Goal: Information Seeking & Learning: Learn about a topic

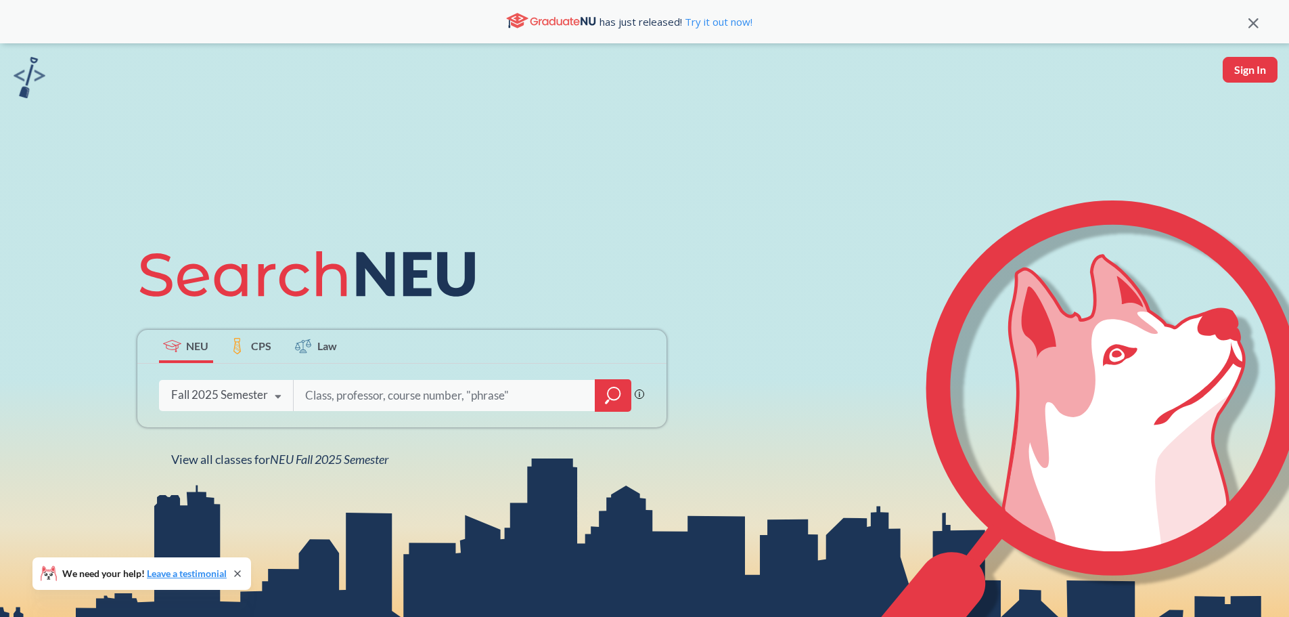
click at [290, 397] on icon at bounding box center [278, 397] width 26 height 38
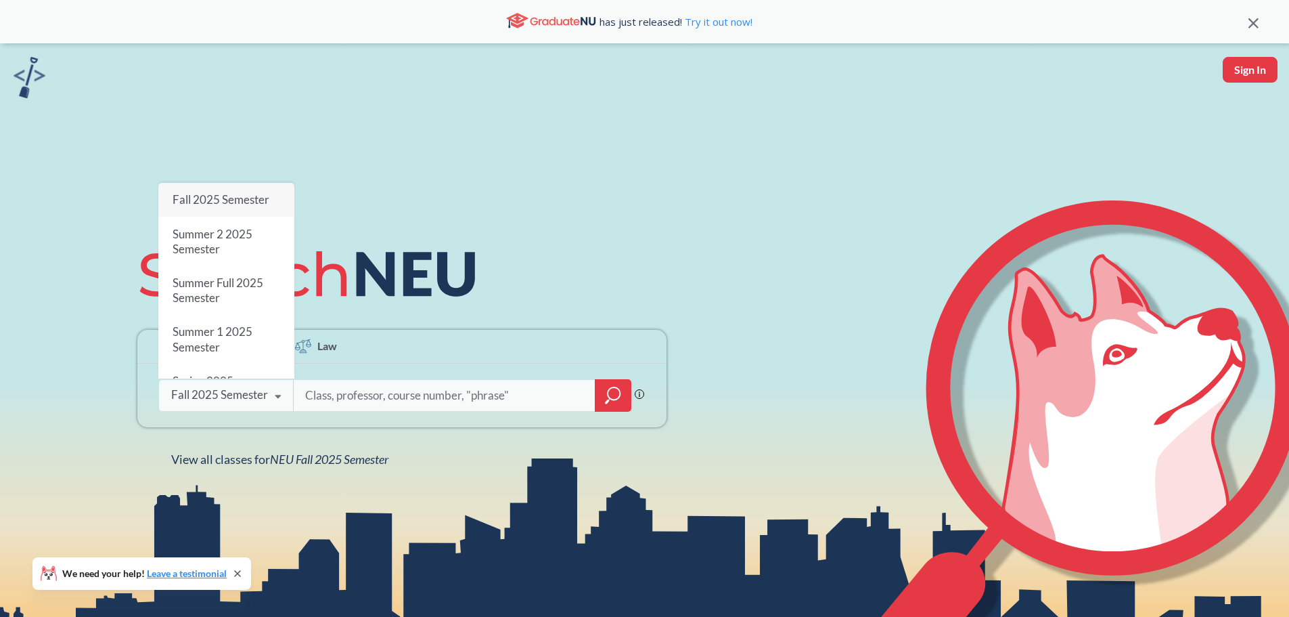
click at [324, 391] on input "search" at bounding box center [445, 395] width 282 height 28
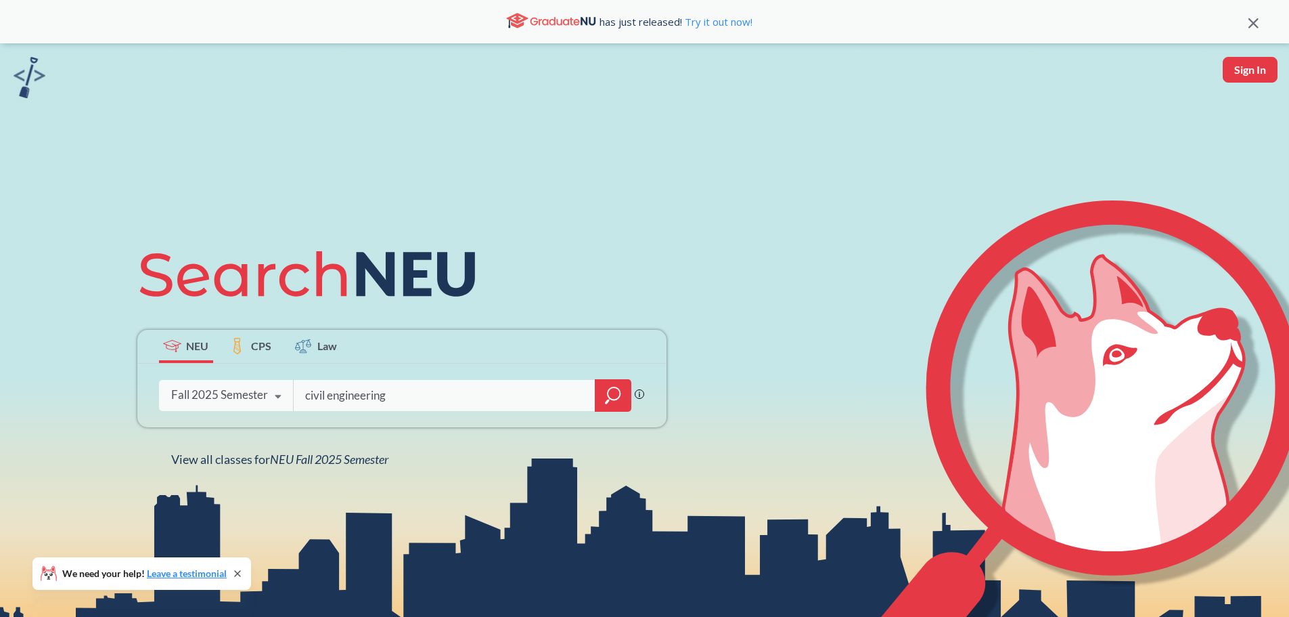
type input "civil engineering"
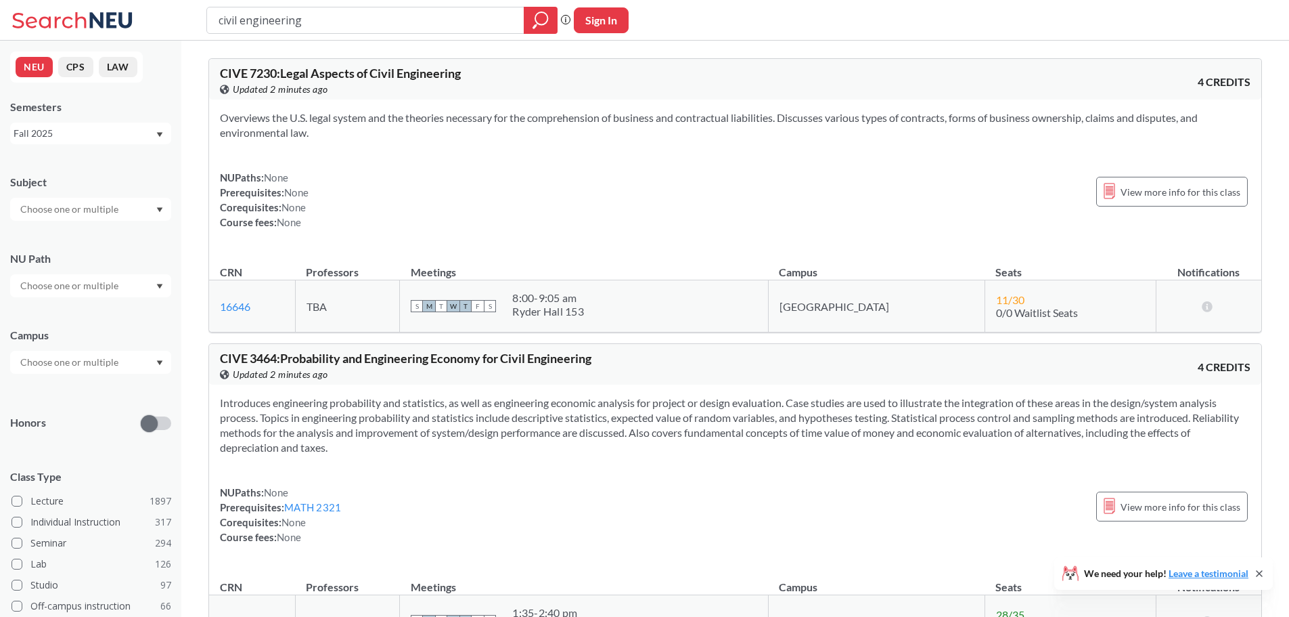
click at [96, 279] on input "text" at bounding box center [71, 285] width 114 height 16
click at [113, 245] on div "NU Path Writing Intensive ( 178 ) Societies/Institutions ( 139 ) Interpreting C…" at bounding box center [90, 268] width 161 height 60
click at [87, 223] on div "Subject NU Path Campus Honors Class Type Lecture 1897 Individual Instruction 31…" at bounding box center [90, 468] width 161 height 614
click at [86, 208] on input "text" at bounding box center [71, 209] width 114 height 16
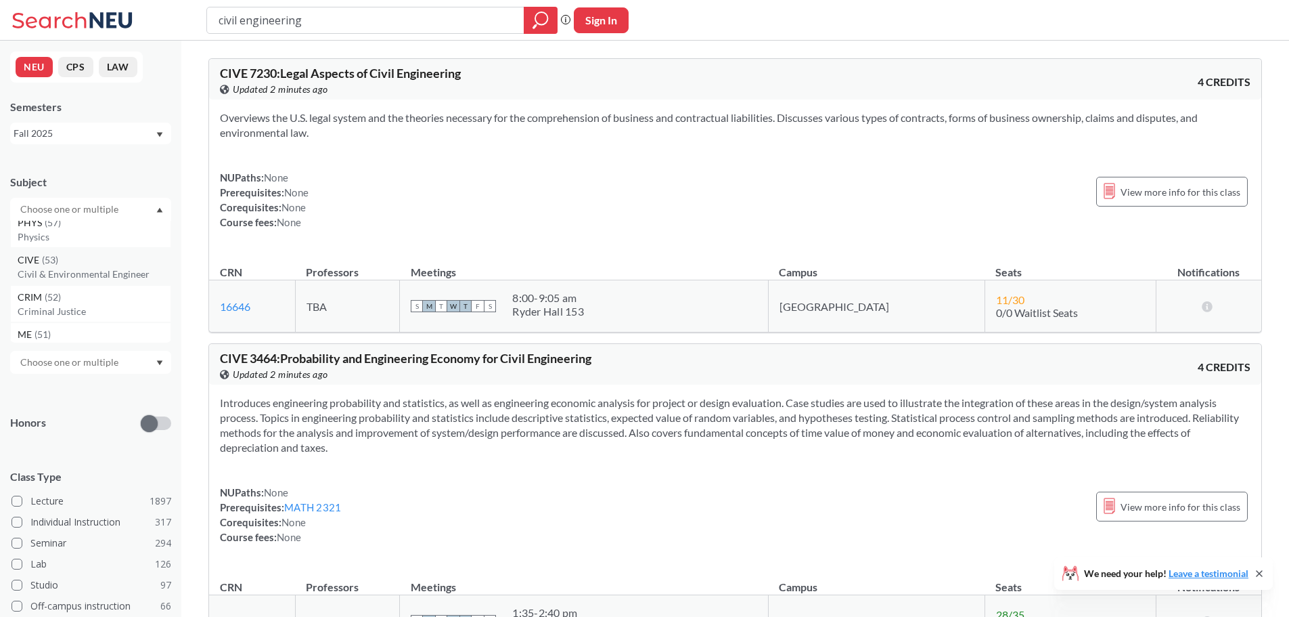
click at [93, 270] on p "Civil & Environmental Engineer" at bounding box center [94, 274] width 153 height 14
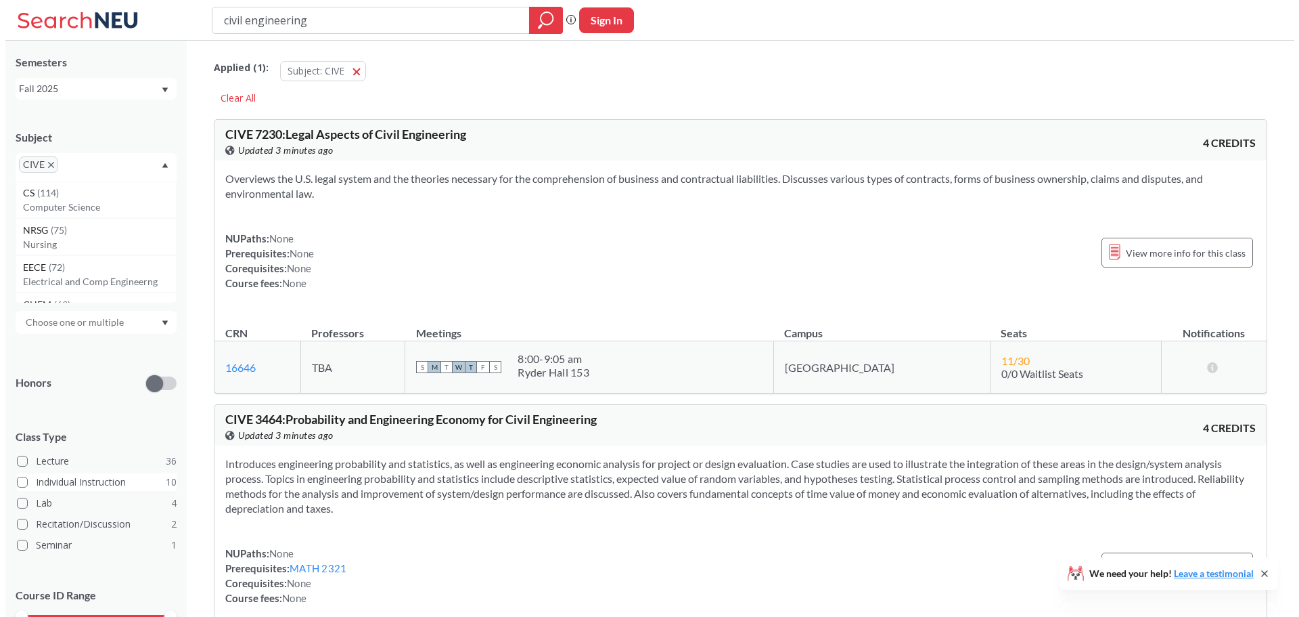
scroll to position [68, 0]
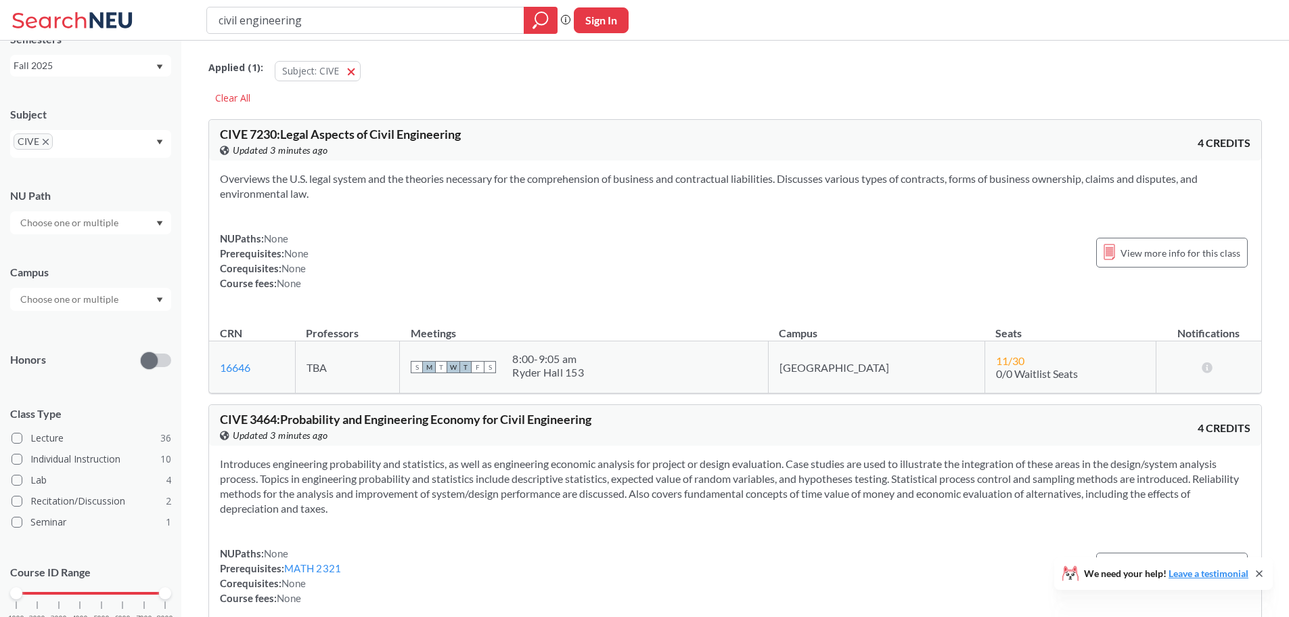
click at [64, 303] on input "text" at bounding box center [71, 299] width 114 height 16
click at [70, 328] on div "[GEOGRAPHIC_DATA] ( 43 )" at bounding box center [94, 329] width 153 height 15
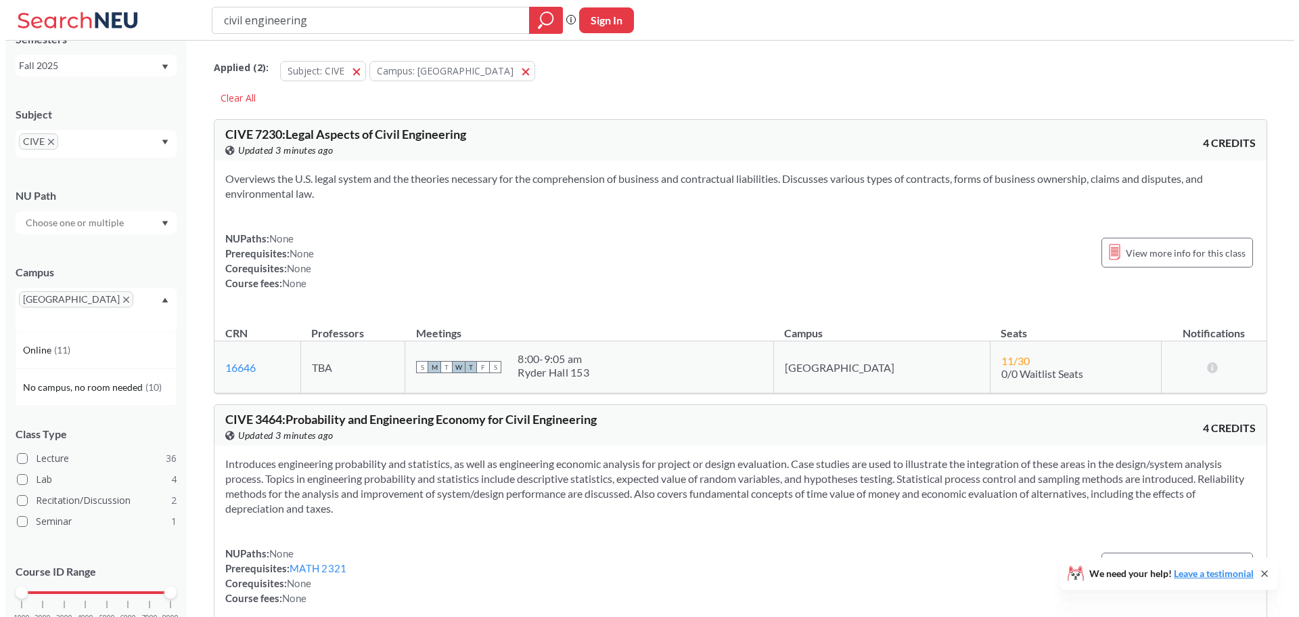
scroll to position [101, 0]
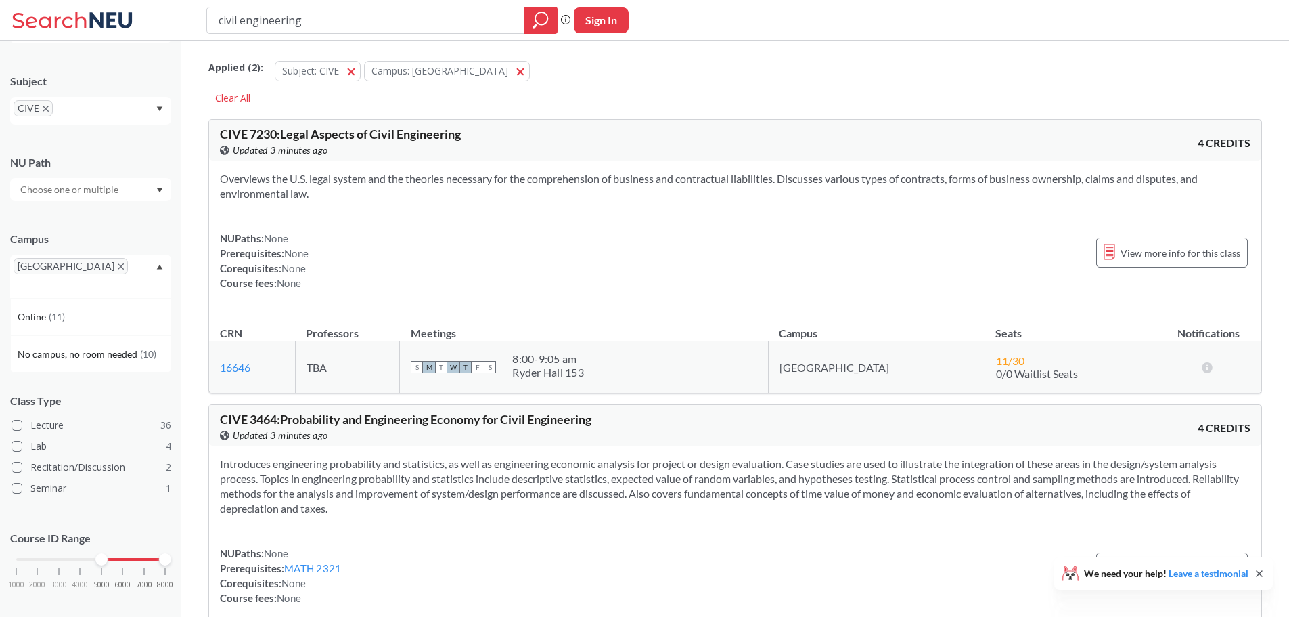
drag, startPoint x: 21, startPoint y: 545, endPoint x: 105, endPoint y: 548, distance: 84.0
click at [105, 553] on div at bounding box center [101, 559] width 12 height 12
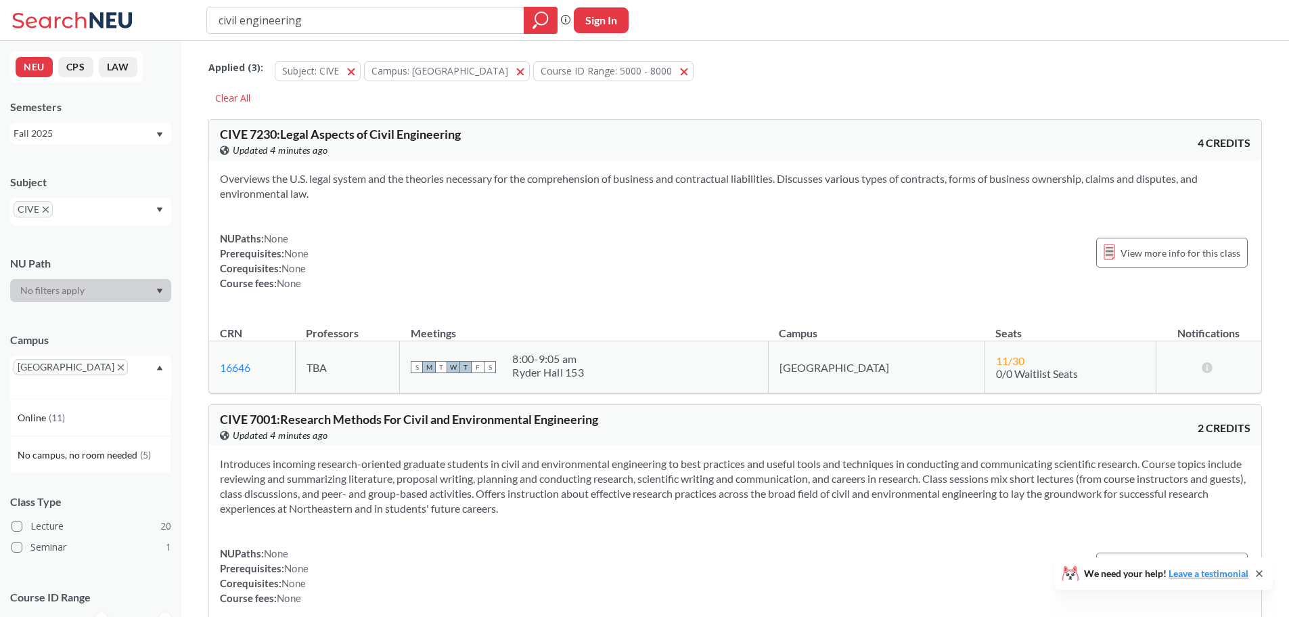
drag, startPoint x: 530, startPoint y: 196, endPoint x: 521, endPoint y: 216, distance: 22.1
drag, startPoint x: 521, startPoint y: 216, endPoint x: 587, endPoint y: 156, distance: 89.1
click at [587, 156] on div "View this course on Banner. Updated 4 minutes ago" at bounding box center [478, 150] width 516 height 15
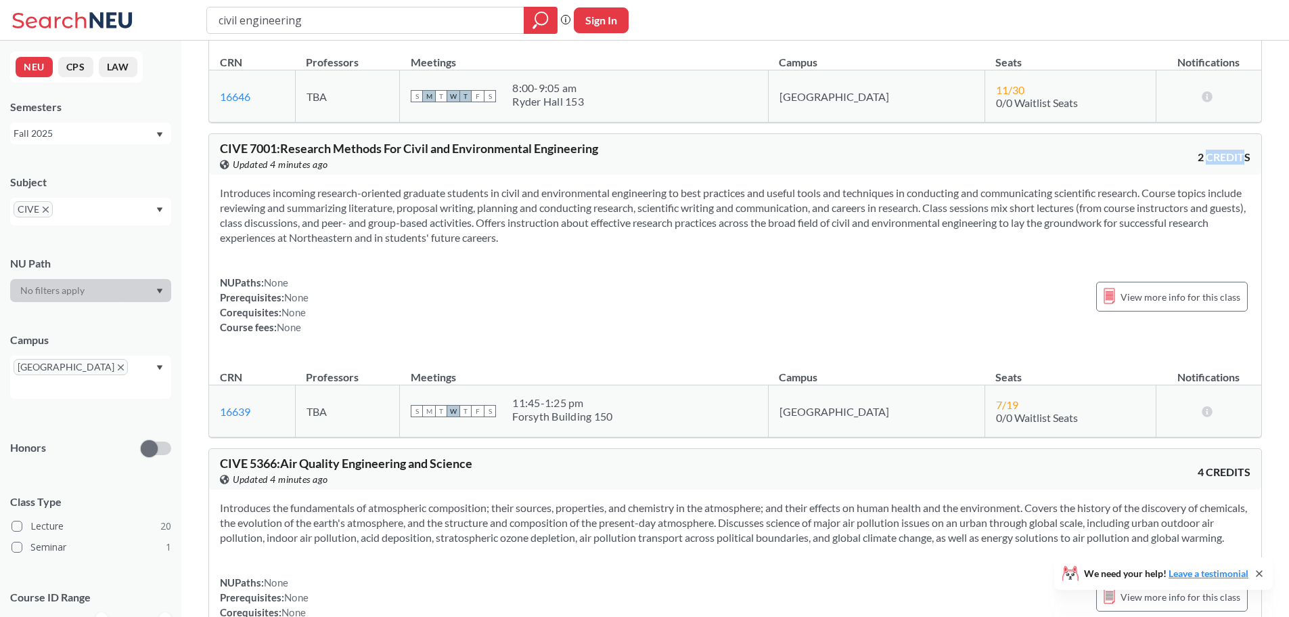
drag, startPoint x: 1207, startPoint y: 154, endPoint x: 1243, endPoint y: 164, distance: 37.8
click at [1243, 164] on span "2 CREDITS" at bounding box center [1224, 157] width 53 height 15
click at [984, 263] on div "Introduces incoming research-oriented graduate students in civil and environmen…" at bounding box center [735, 265] width 1052 height 181
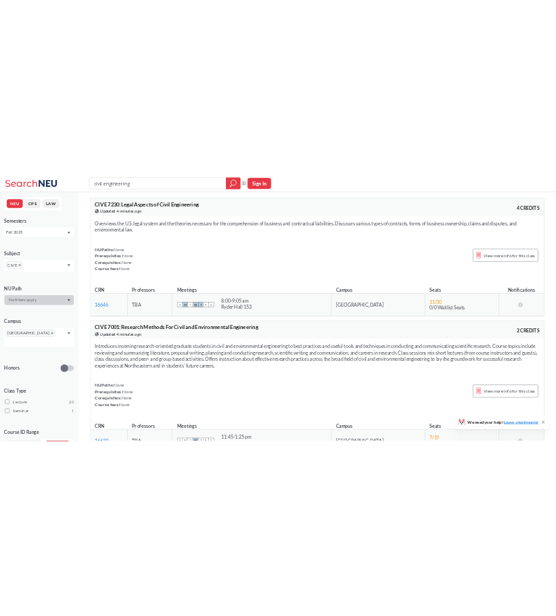
scroll to position [0, 0]
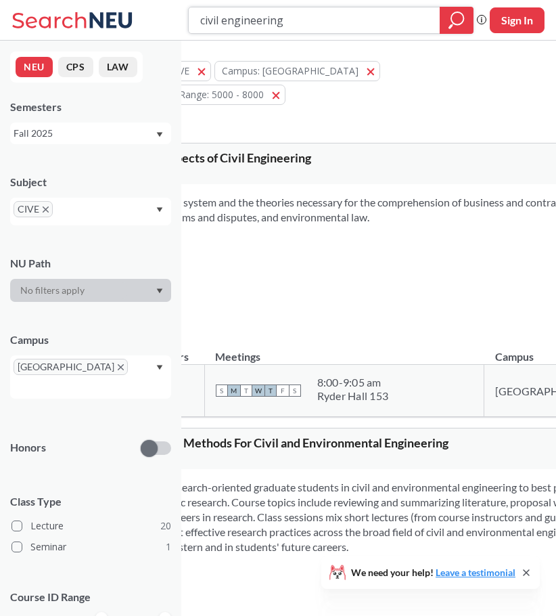
click at [299, 23] on input "civil engineering" at bounding box center [314, 20] width 231 height 23
drag, startPoint x: 299, startPoint y: 23, endPoint x: 109, endPoint y: -21, distance: 195.2
click at [109, 0] on html "civil engineering Phrase search guarantees the exact search appears in the resu…" at bounding box center [278, 308] width 556 height 616
type input "advanced bridge design"
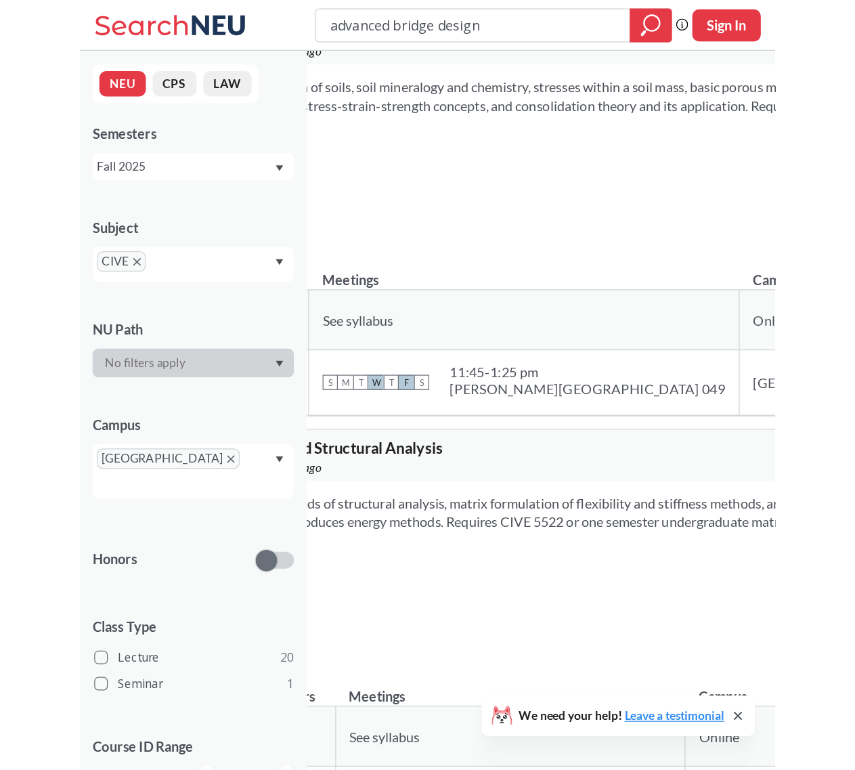
scroll to position [135, 0]
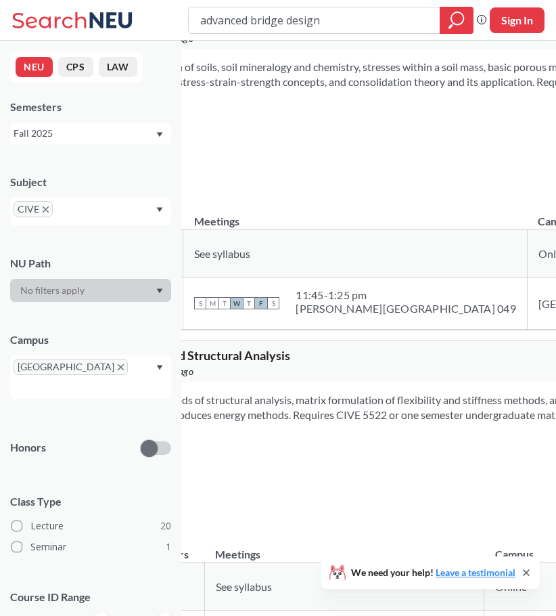
drag, startPoint x: 397, startPoint y: 440, endPoint x: 566, endPoint y: 432, distance: 169.4
drag, startPoint x: 515, startPoint y: 378, endPoint x: 447, endPoint y: 376, distance: 68.4
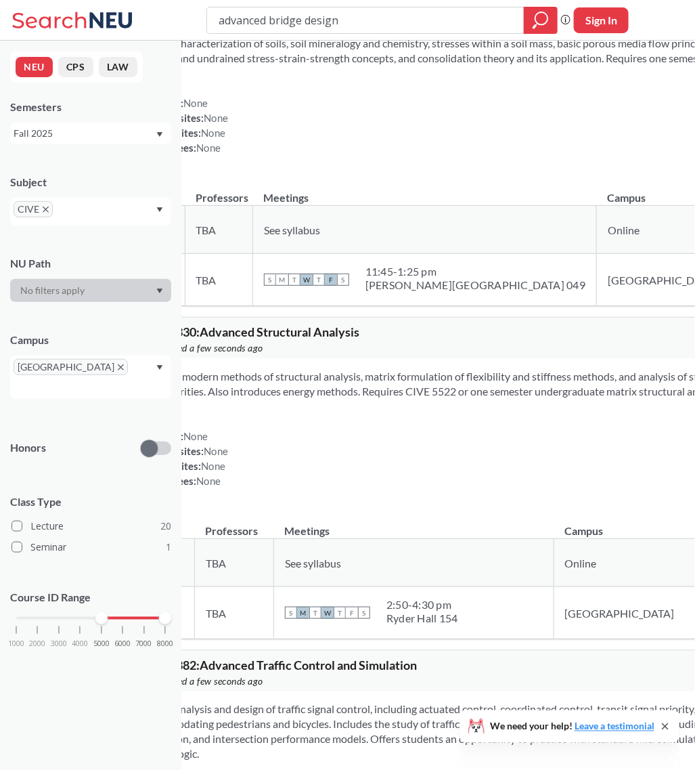
drag, startPoint x: 487, startPoint y: 4, endPoint x: 393, endPoint y: 450, distance: 455.8
click at [393, 450] on div "Explores modern methods of structural analysis, matrix formulation of flexibili…" at bounding box center [529, 434] width 800 height 152
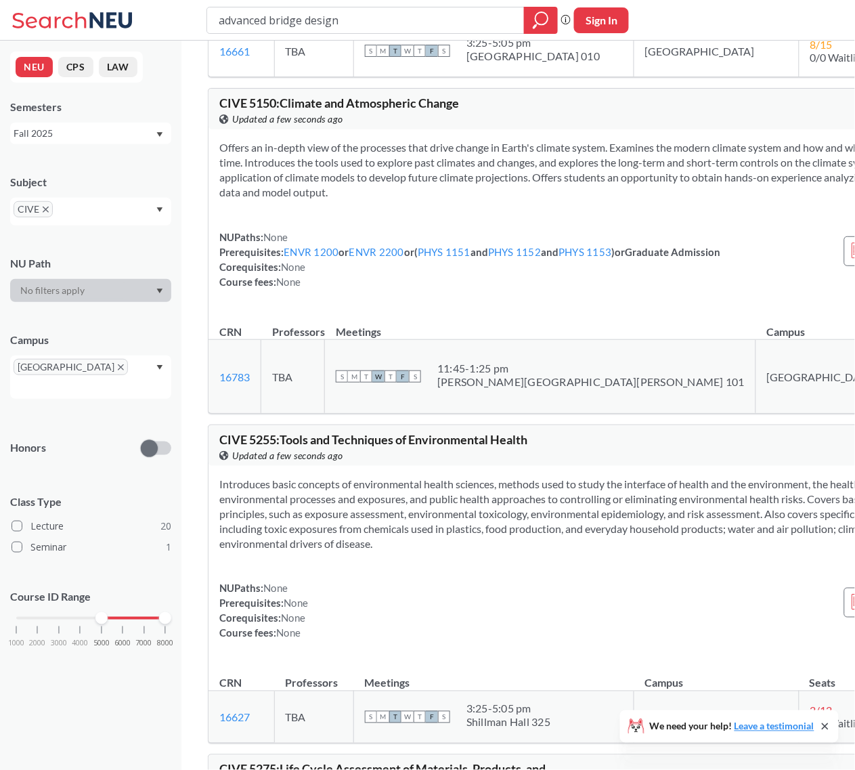
scroll to position [1066, 0]
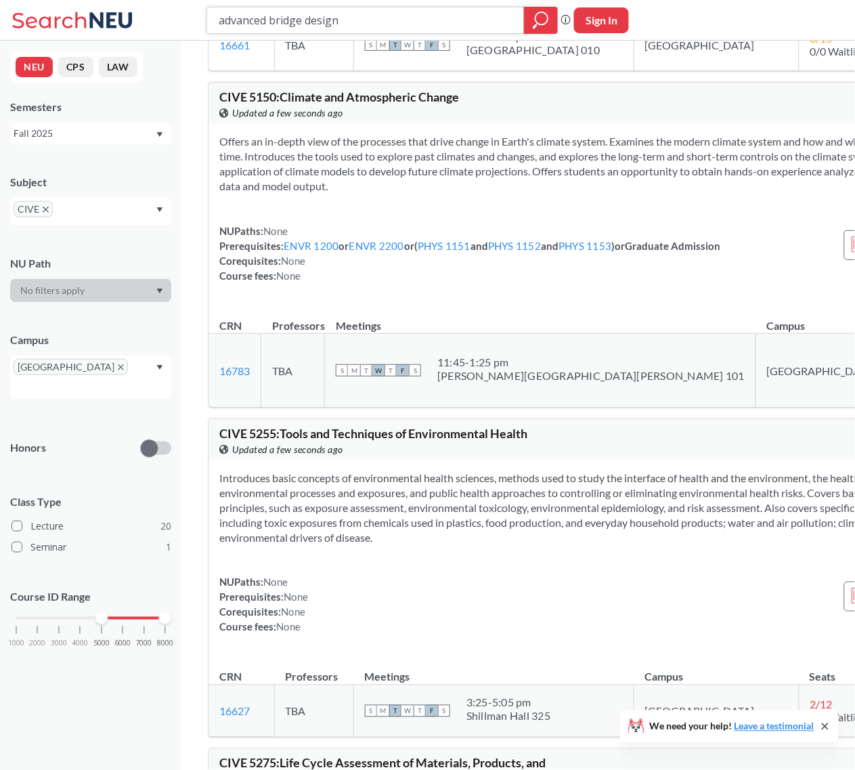
drag, startPoint x: 388, startPoint y: 18, endPoint x: 146, endPoint y: 7, distance: 241.9
click at [146, 7] on div "advanced bridge design Phrase search guarantees the exact search appears in the…" at bounding box center [427, 20] width 855 height 41
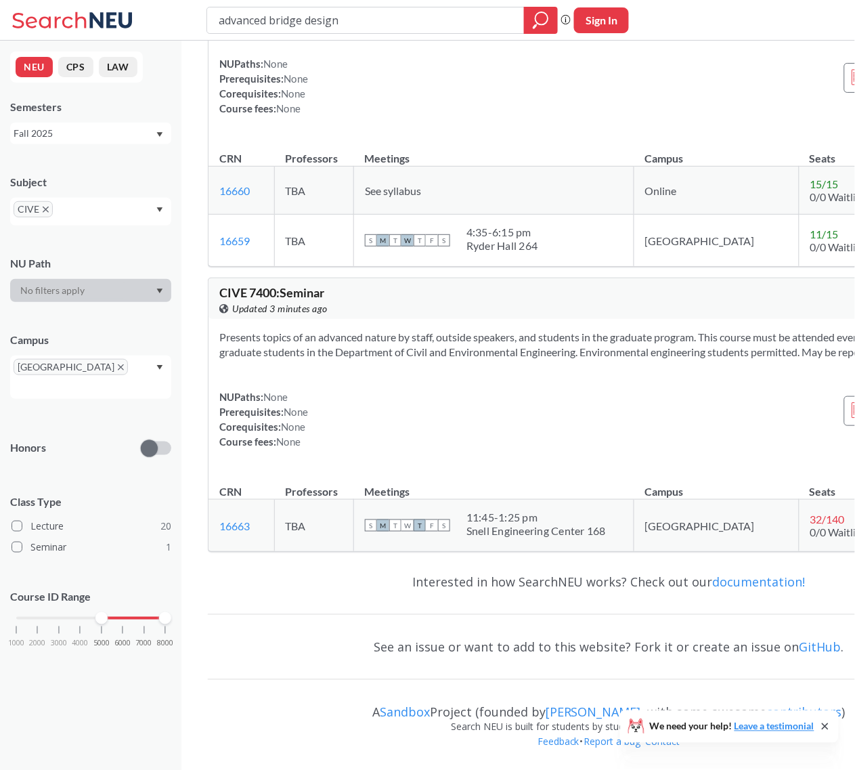
scroll to position [7142, 0]
click at [349, 14] on input "advanced bridge design" at bounding box center [365, 20] width 297 height 23
drag, startPoint x: 349, startPoint y: 14, endPoint x: 81, endPoint y: 4, distance: 268.2
click at [81, 4] on div "advanced bridge design Phrase search guarantees the exact search appears in the…" at bounding box center [427, 20] width 855 height 41
type input "cive"
